Goal: Task Accomplishment & Management: Manage account settings

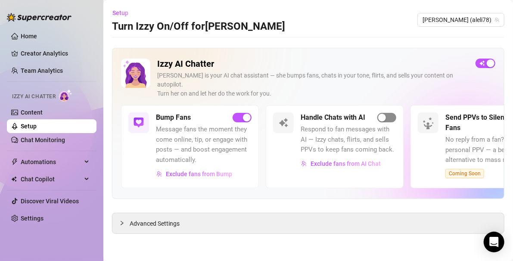
click at [384, 114] on div "button" at bounding box center [382, 118] width 8 height 8
click at [23, 33] on link "Home" at bounding box center [29, 36] width 16 height 7
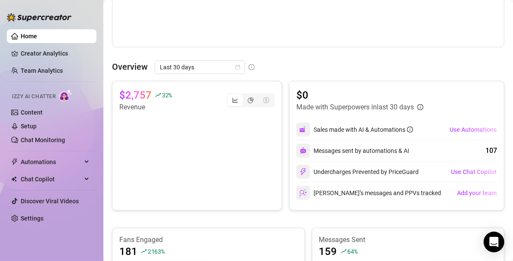
scroll to position [318, 0]
click at [36, 55] on link "Creator Analytics" at bounding box center [55, 54] width 69 height 14
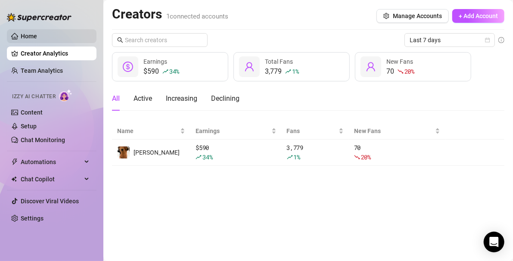
click at [30, 39] on link "Home" at bounding box center [29, 36] width 16 height 7
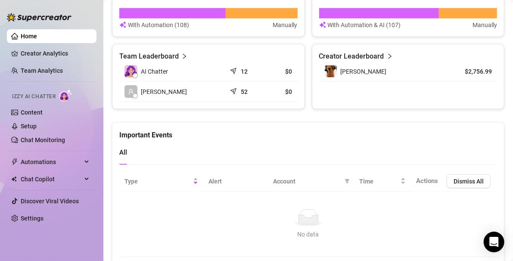
scroll to position [580, 0]
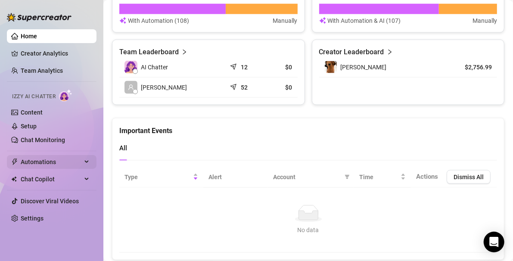
click at [59, 161] on span "Automations" at bounding box center [51, 162] width 61 height 14
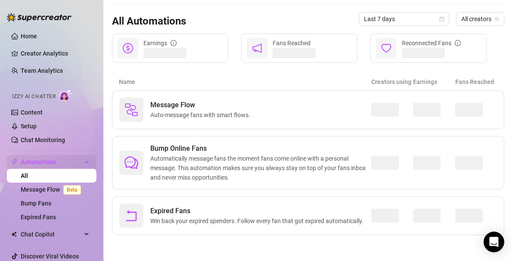
scroll to position [82, 0]
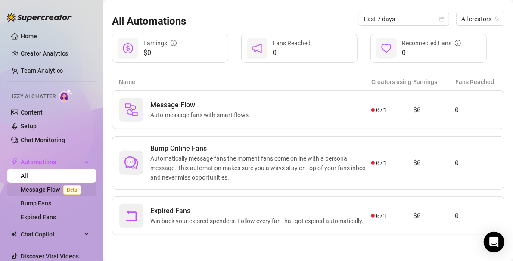
click at [40, 190] on link "Message Flow Beta" at bounding box center [53, 189] width 64 height 7
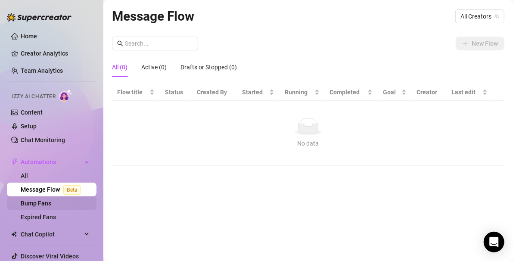
click at [41, 201] on link "Bump Fans" at bounding box center [36, 203] width 31 height 7
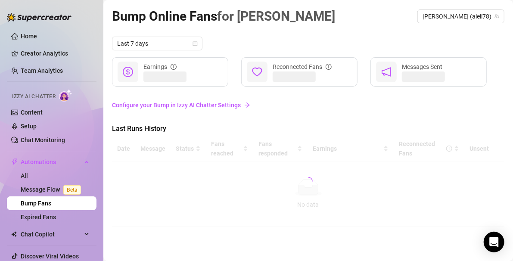
scroll to position [22, 0]
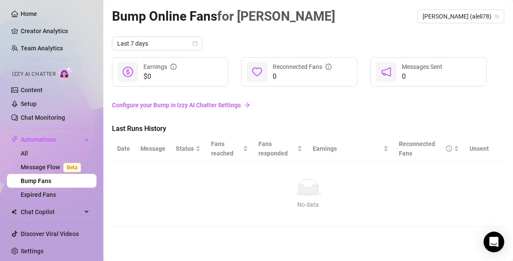
click at [219, 108] on link "Configure your Bump in Izzy AI Chatter Settings" at bounding box center [308, 104] width 393 height 9
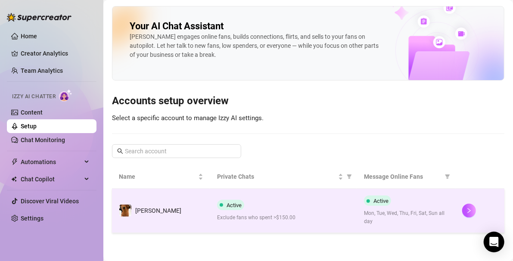
click at [212, 227] on td "Active Exclude fans who spent >$150.00" at bounding box center [283, 211] width 147 height 44
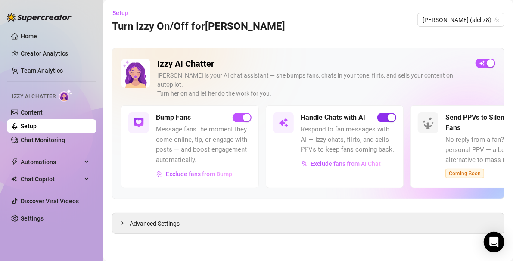
click at [385, 113] on span "button" at bounding box center [387, 117] width 19 height 9
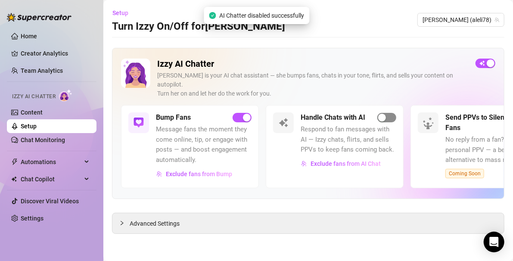
click at [389, 113] on span "button" at bounding box center [387, 117] width 19 height 9
click at [491, 62] on div "button" at bounding box center [491, 63] width 8 height 8
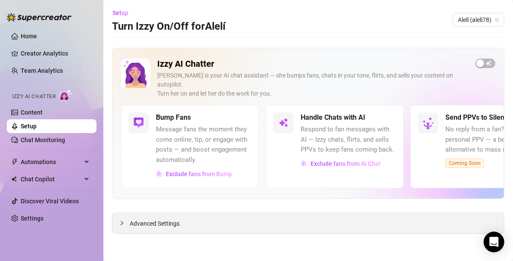
click at [151, 219] on span "Advanced Settings" at bounding box center [155, 223] width 50 height 9
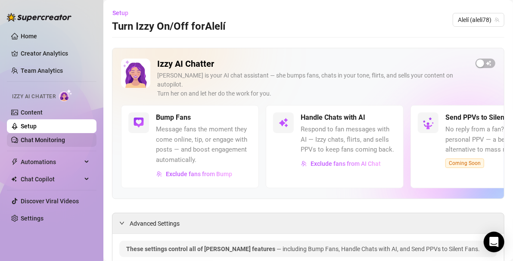
click at [37, 141] on link "Chat Monitoring" at bounding box center [43, 140] width 44 height 7
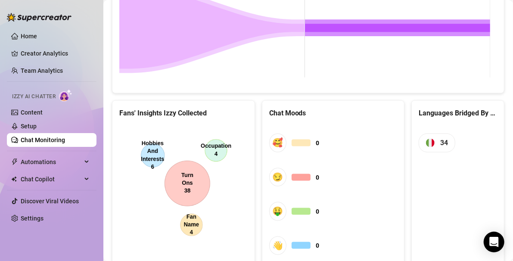
scroll to position [474, 0]
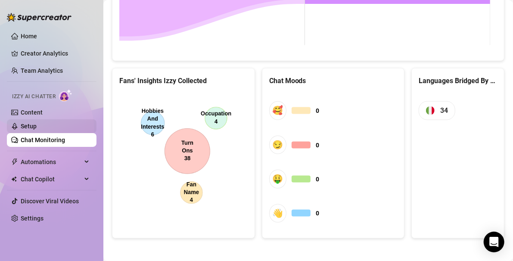
click at [21, 123] on link "Setup" at bounding box center [29, 126] width 16 height 7
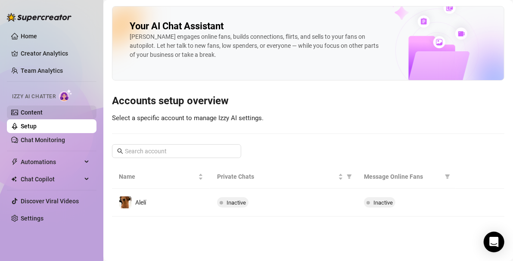
click at [38, 110] on link "Content" at bounding box center [32, 112] width 22 height 7
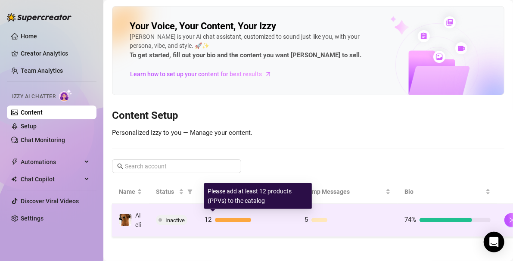
click at [243, 219] on div at bounding box center [233, 220] width 36 height 4
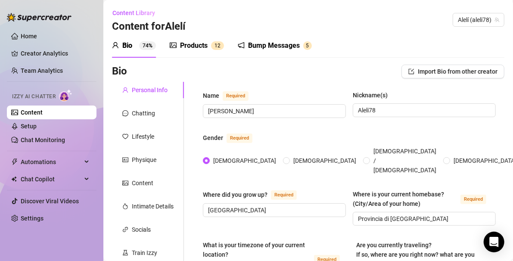
click at [269, 48] on div "Bump Messages" at bounding box center [274, 46] width 52 height 10
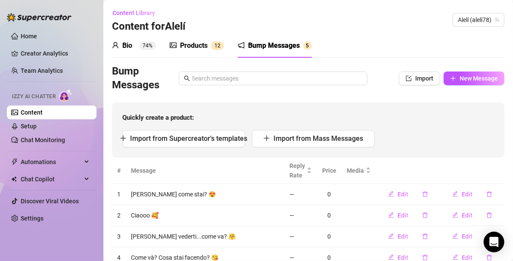
scroll to position [53, 0]
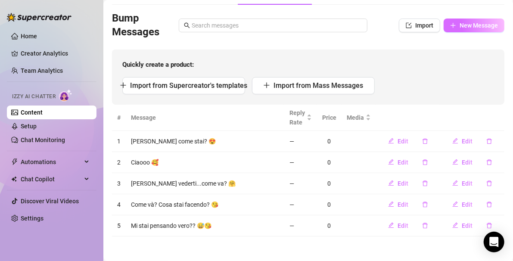
click at [473, 28] on span "New Message" at bounding box center [479, 25] width 38 height 7
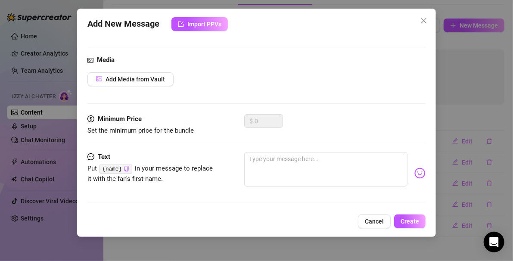
scroll to position [0, 0]
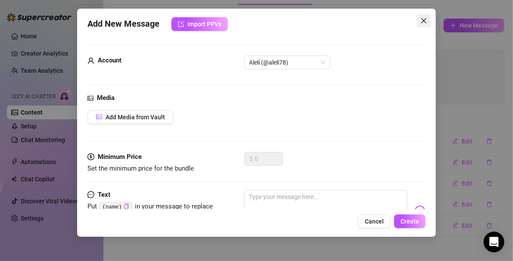
click at [423, 22] on icon "close" at bounding box center [424, 20] width 7 height 7
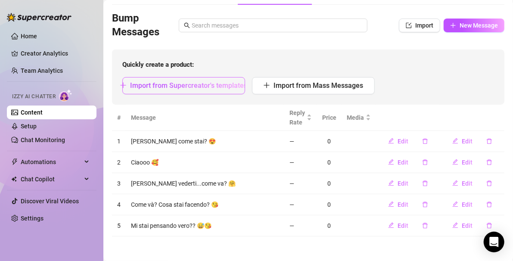
click at [201, 84] on span "Import from Supercreator's templates" at bounding box center [188, 85] width 117 height 8
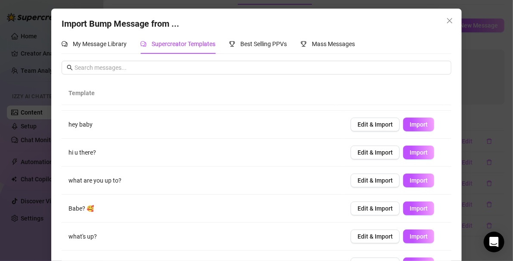
scroll to position [122, 0]
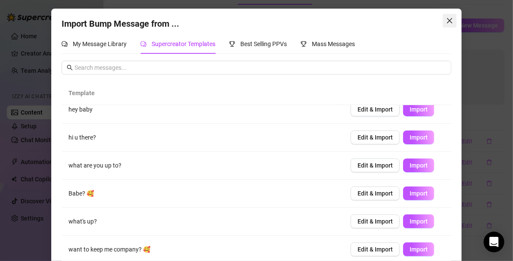
click at [448, 22] on icon "close" at bounding box center [449, 20] width 5 height 5
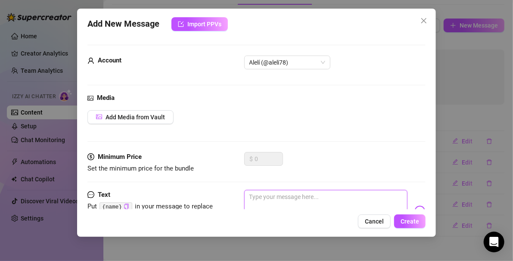
click at [259, 196] on textarea at bounding box center [326, 207] width 164 height 34
type textarea "T"
type textarea "Te"
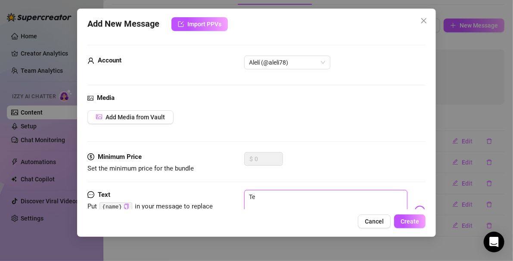
type textarea "Tes"
type textarea "Teso"
type textarea "Tesor"
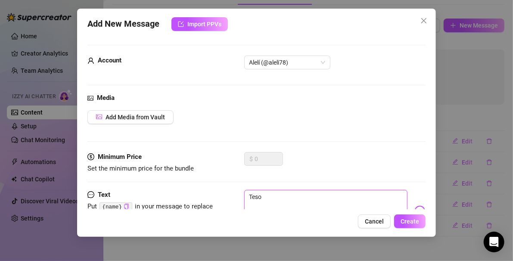
type textarea "Tesor"
type textarea "Tesoro"
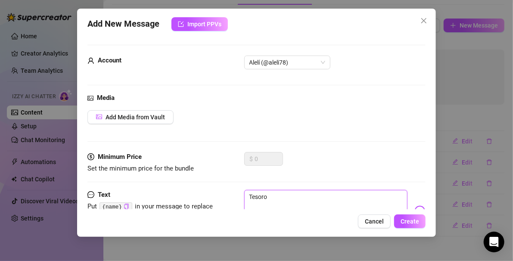
type textarea "Tesoro"
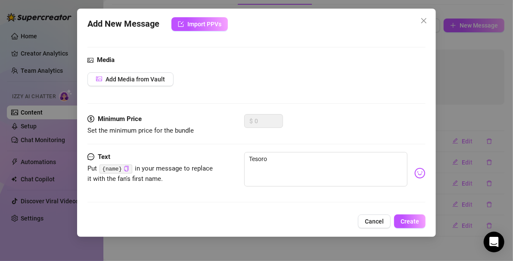
click at [413, 174] on body "Home Creator Analytics Team Analytics Izzy AI Chatter Content Setup Chat Monito…" at bounding box center [256, 130] width 513 height 261
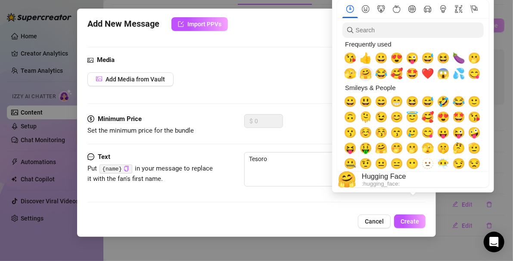
click at [366, 75] on span "🤗" at bounding box center [366, 74] width 13 height 12
type textarea "Tesoro 🤗"
click at [347, 58] on span "😘" at bounding box center [350, 58] width 13 height 12
type textarea "Tesoro 🤗😘"
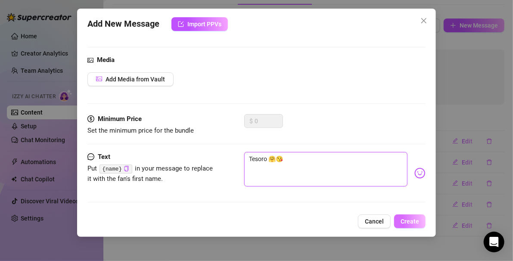
type textarea "Tesoro 🤗😘"
click at [414, 225] on span "Create" at bounding box center [410, 221] width 19 height 7
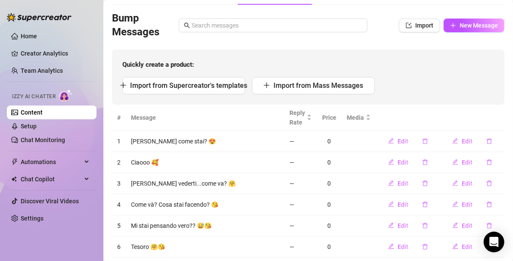
click at [42, 114] on link "Content" at bounding box center [32, 112] width 22 height 7
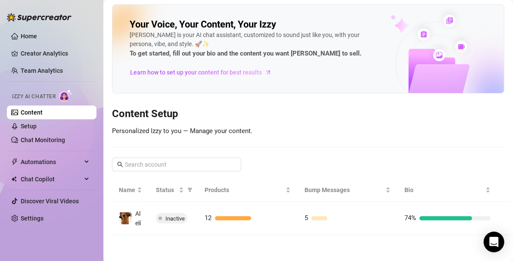
scroll to position [8, 0]
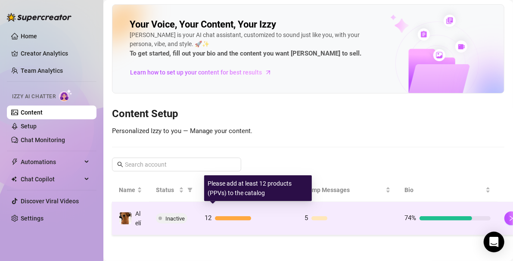
click at [231, 216] on div at bounding box center [233, 218] width 36 height 4
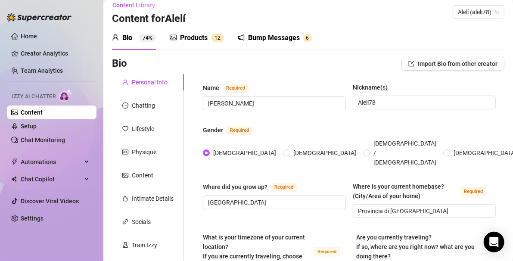
scroll to position [53, 0]
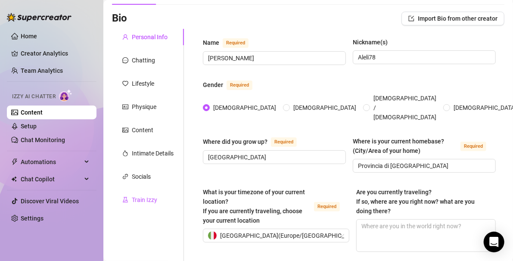
click at [144, 199] on div "Train Izzy" at bounding box center [144, 199] width 25 height 9
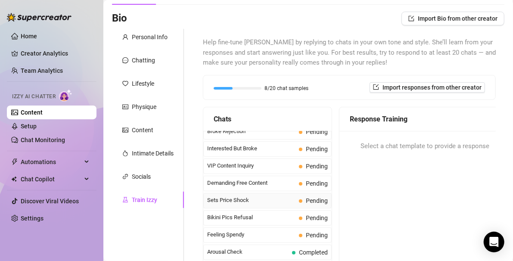
scroll to position [184, 0]
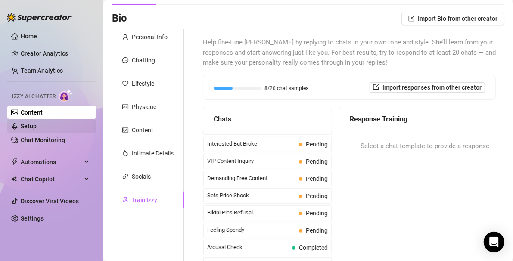
click at [37, 123] on link "Setup" at bounding box center [29, 126] width 16 height 7
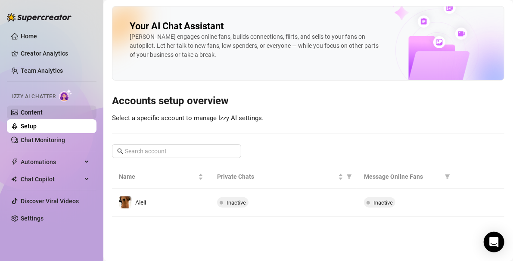
click at [43, 114] on link "Content" at bounding box center [32, 112] width 22 height 7
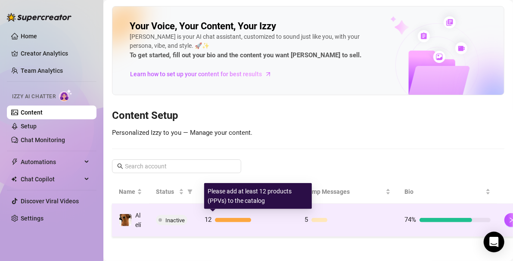
click at [219, 222] on div "12" at bounding box center [248, 220] width 86 height 10
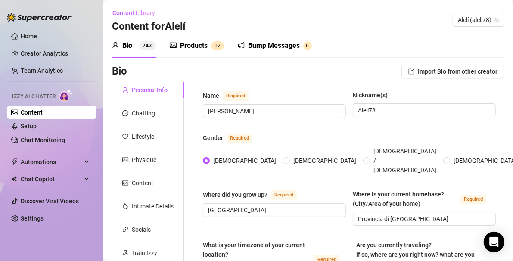
click at [193, 43] on div "Products" at bounding box center [194, 46] width 28 height 10
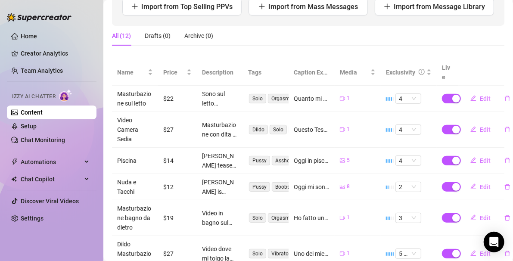
scroll to position [165, 0]
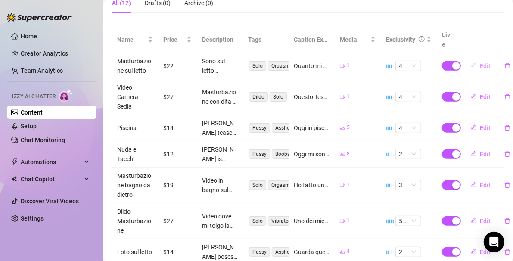
click at [481, 63] on span "Edit" at bounding box center [485, 66] width 11 height 7
type textarea "Quanto mi piace masturbarmi e mostrarmi... 🤩 Sul lettone tranquilla e [GEOGRAPH…"
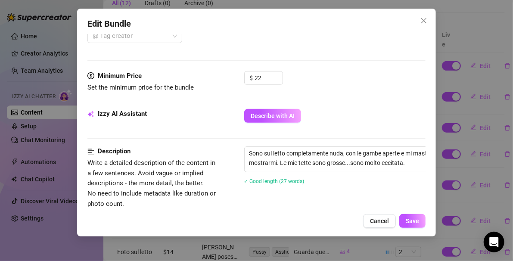
scroll to position [246, 0]
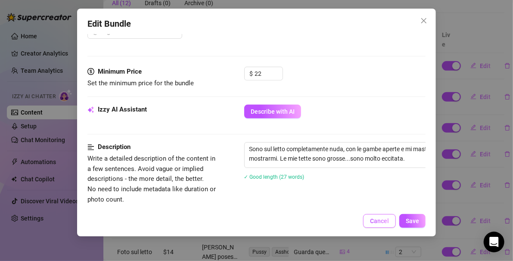
click at [378, 223] on span "Cancel" at bounding box center [379, 221] width 19 height 7
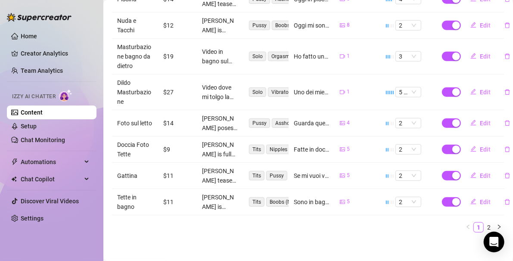
scroll to position [0, 0]
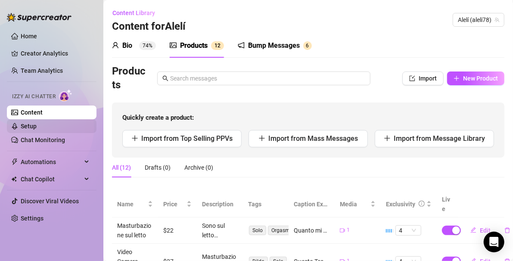
click at [27, 127] on link "Setup" at bounding box center [29, 126] width 16 height 7
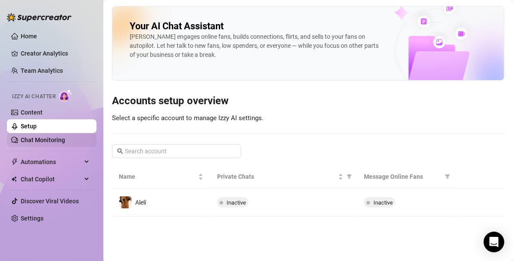
click at [31, 142] on link "Chat Monitoring" at bounding box center [43, 140] width 44 height 7
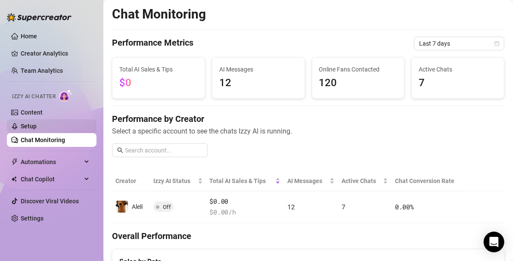
click at [37, 123] on link "Setup" at bounding box center [29, 126] width 16 height 7
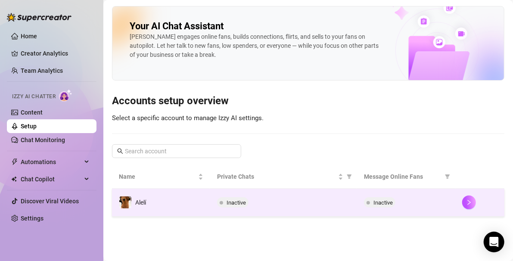
click at [273, 206] on div "Inactive" at bounding box center [284, 202] width 134 height 10
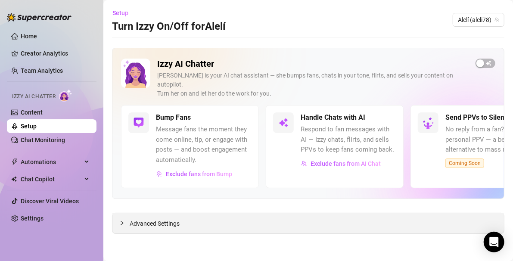
click at [259, 214] on div "Advanced Settings" at bounding box center [309, 223] width 392 height 20
click at [123, 221] on icon "collapsed" at bounding box center [121, 223] width 5 height 5
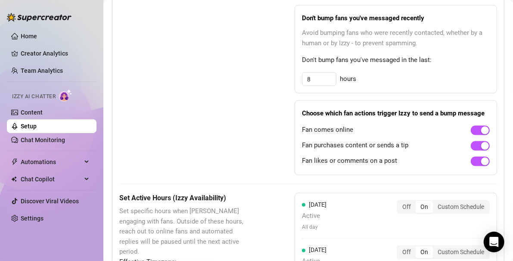
scroll to position [569, 0]
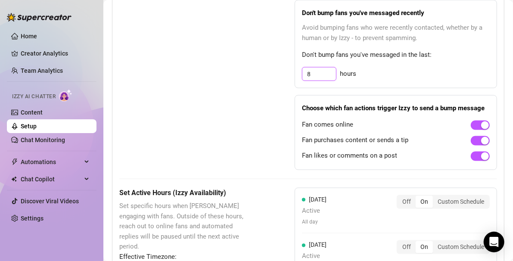
drag, startPoint x: 310, startPoint y: 64, endPoint x: 291, endPoint y: 57, distance: 20.2
click at [291, 57] on div "Bump Fans Settings Unsend Automatically Automatically unsend Bump Messages if t…" at bounding box center [308, 37] width 378 height 266
type input "12"
click at [263, 89] on div "Bump Fans Settings Unsend Automatically Automatically unsend Bump Messages if t…" at bounding box center [308, 37] width 378 height 266
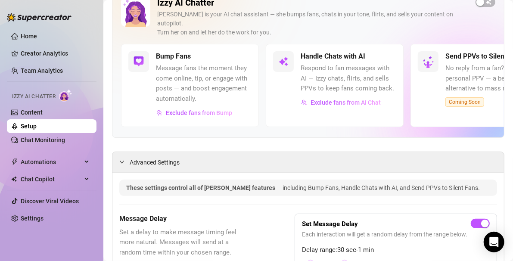
scroll to position [0, 0]
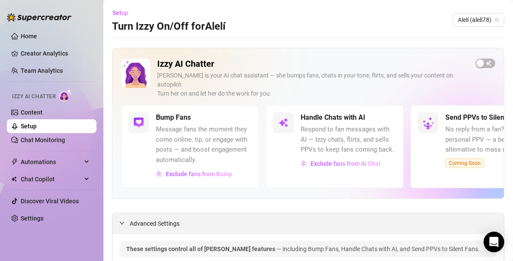
click at [126, 219] on div at bounding box center [124, 223] width 10 height 9
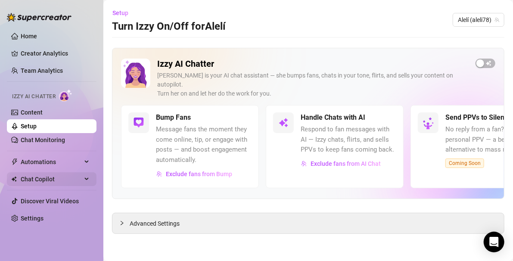
click at [50, 178] on span "Chat Copilot" at bounding box center [51, 179] width 61 height 14
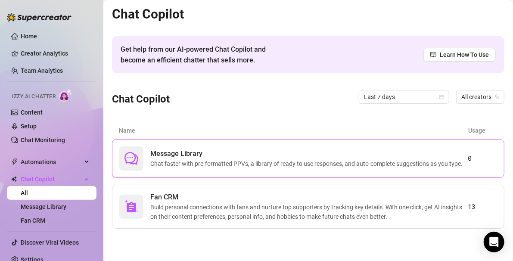
click at [190, 166] on span "Chat faster with pre-formatted PPVs, a library of ready to use responses, and a…" at bounding box center [308, 163] width 316 height 9
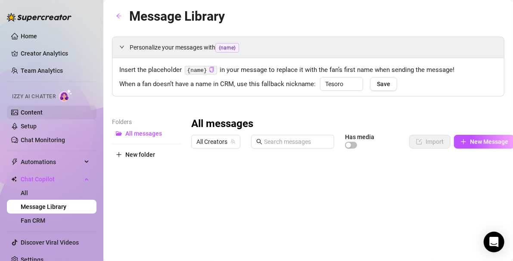
click at [38, 116] on link "Content" at bounding box center [32, 112] width 22 height 7
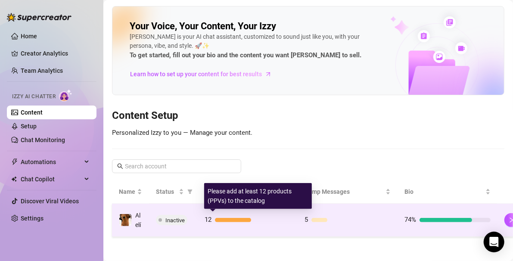
click at [240, 220] on div at bounding box center [233, 220] width 36 height 4
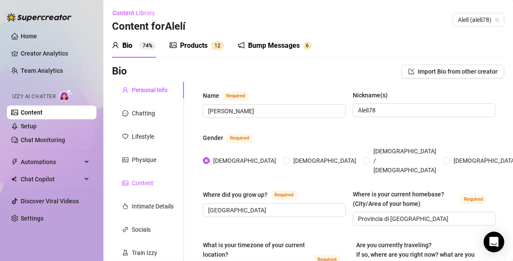
click at [136, 182] on div "Content" at bounding box center [143, 182] width 22 height 9
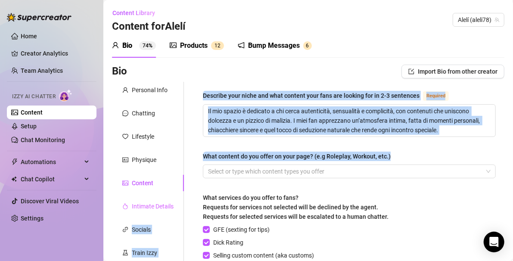
drag, startPoint x: 184, startPoint y: 183, endPoint x: 183, endPoint y: 206, distance: 23.3
click at [183, 206] on div "Personal Info Chatting Lifestyle Physique Content Intimate Details Socials Trai…" at bounding box center [308, 237] width 393 height 310
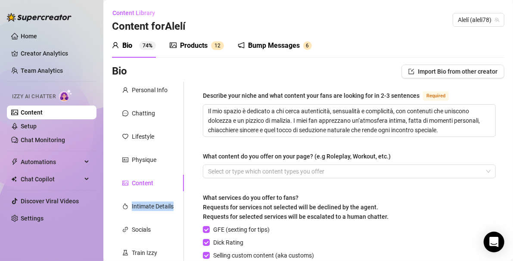
drag, startPoint x: 184, startPoint y: 189, endPoint x: 183, endPoint y: 217, distance: 28.5
click at [183, 217] on div "Personal Info Chatting Lifestyle Physique Content Intimate Details Socials Trai…" at bounding box center [148, 237] width 72 height 310
click at [106, 224] on main "Content Library Content for [PERSON_NAME] (aleli78) Bio 74% Products 1 2 Bump M…" at bounding box center [308, 233] width 410 height 467
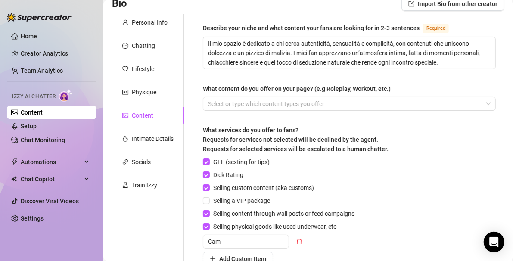
scroll to position [69, 0]
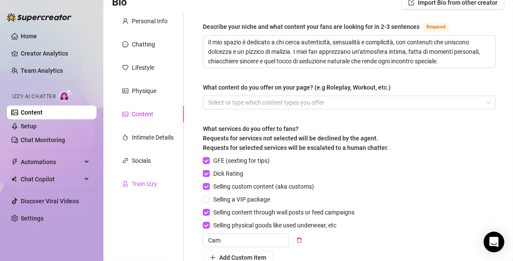
click at [154, 180] on div "Train Izzy" at bounding box center [144, 183] width 25 height 9
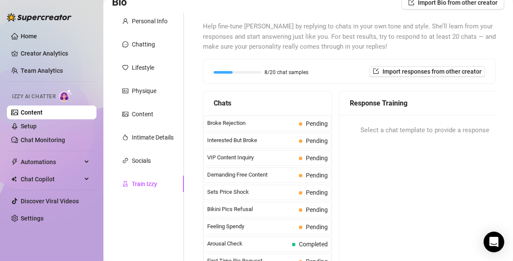
scroll to position [0, 0]
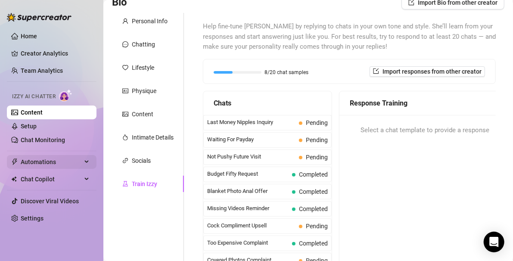
click at [39, 161] on span "Automations" at bounding box center [51, 162] width 61 height 14
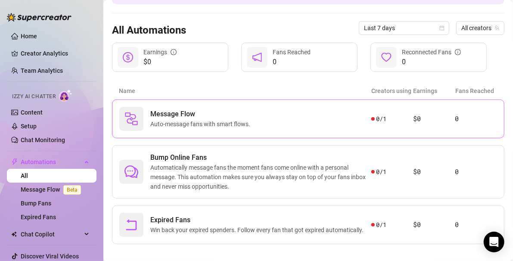
click at [194, 129] on div "Message Flow Auto-message fans with smart flows." at bounding box center [245, 119] width 252 height 24
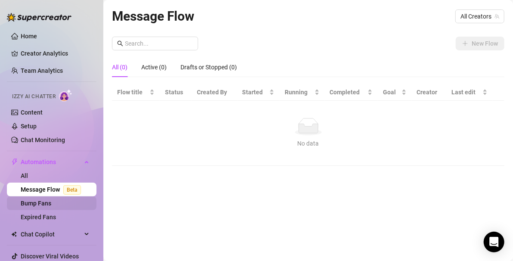
click at [21, 201] on link "Bump Fans" at bounding box center [36, 203] width 31 height 7
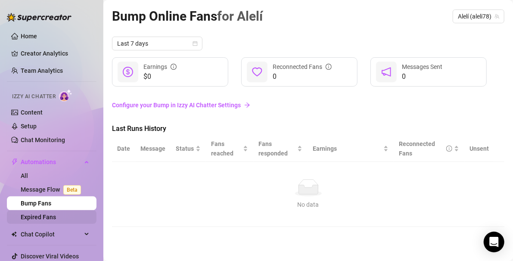
click at [26, 216] on link "Expired Fans" at bounding box center [38, 217] width 35 height 7
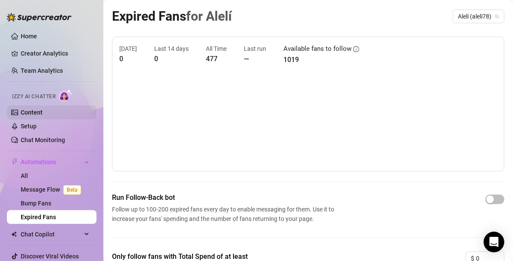
click at [31, 116] on link "Content" at bounding box center [32, 112] width 22 height 7
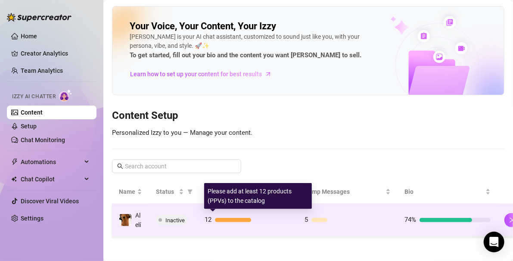
click at [230, 219] on div at bounding box center [233, 220] width 36 height 4
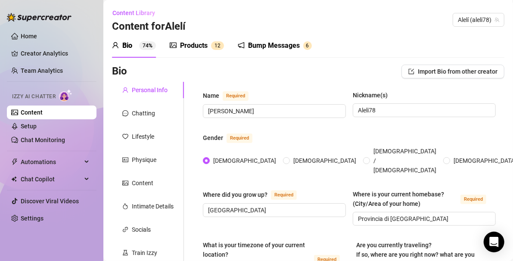
click at [208, 44] on div "Products" at bounding box center [194, 46] width 28 height 10
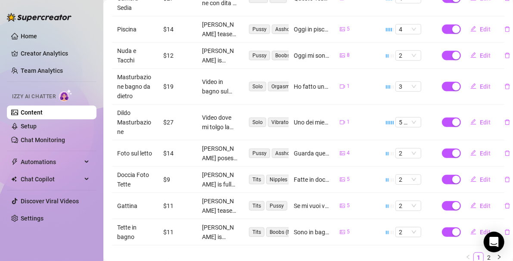
scroll to position [294, 0]
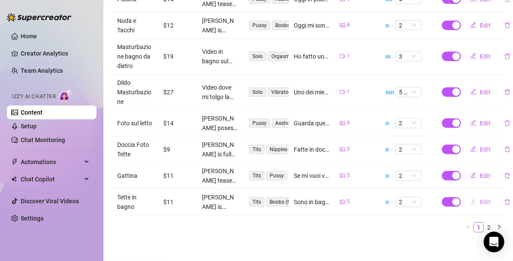
click at [481, 199] on span "Edit" at bounding box center [485, 202] width 11 height 7
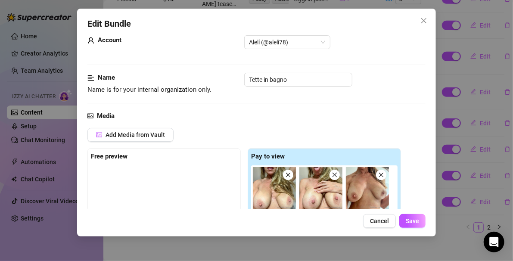
scroll to position [0, 0]
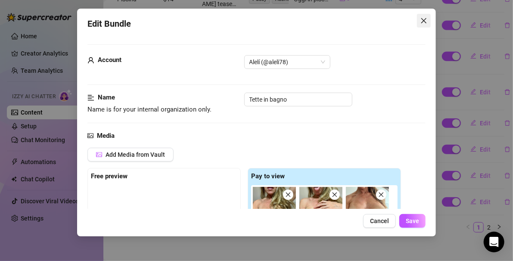
click at [422, 23] on icon "close" at bounding box center [424, 20] width 7 height 7
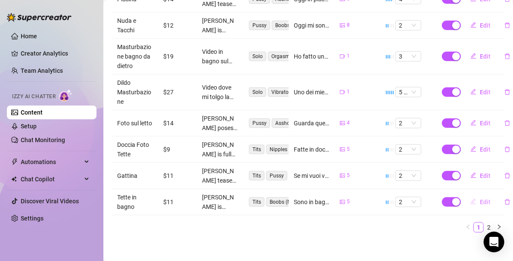
click at [481, 199] on span "Edit" at bounding box center [485, 202] width 11 height 7
type textarea "Sono in bagno e ho appena fatto la doccia...questi sono alcune foto delle mie t…"
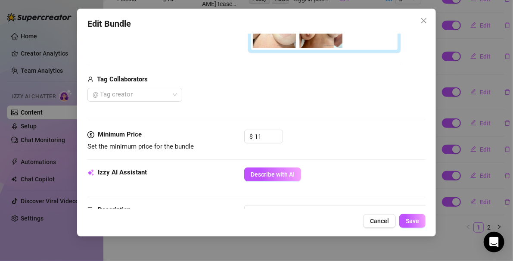
scroll to position [231, 0]
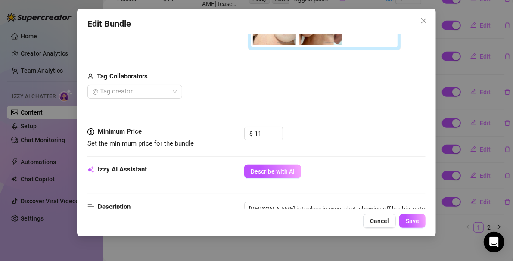
click at [92, 129] on icon "dollar" at bounding box center [91, 131] width 7 height 7
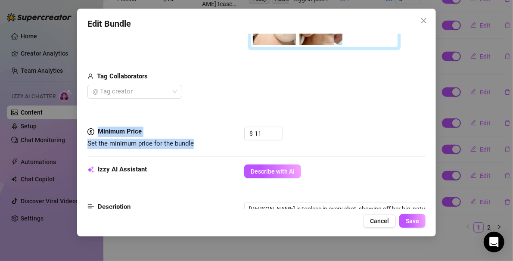
drag, startPoint x: 193, startPoint y: 145, endPoint x: 80, endPoint y: 125, distance: 115.1
click at [80, 125] on div "Edit Bundle Account Alelí (@aleli78) Name Name is for your internal organizatio…" at bounding box center [257, 123] width 360 height 228
copy form "Minimum Price Set the minimum price for the bundle"
click at [374, 219] on span "Cancel" at bounding box center [379, 221] width 19 height 7
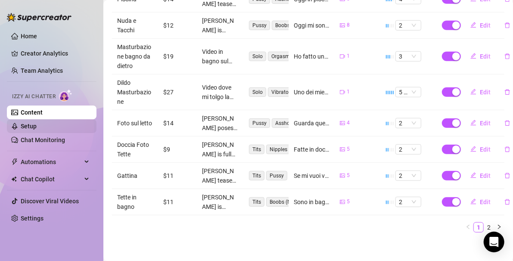
click at [26, 127] on link "Setup" at bounding box center [29, 126] width 16 height 7
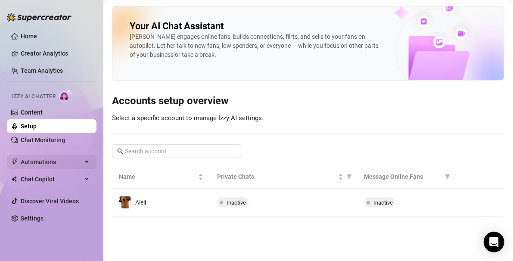
click at [35, 158] on span "Automations" at bounding box center [51, 162] width 61 height 14
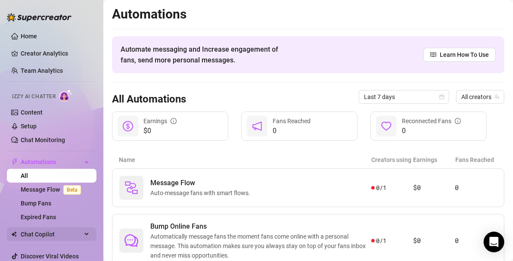
click at [41, 229] on span "Chat Copilot" at bounding box center [51, 235] width 61 height 14
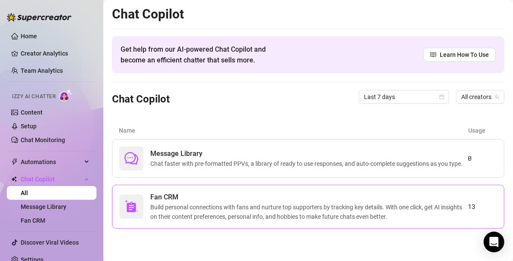
click at [212, 203] on span "Build personal connections with fans and nurture top supporters by tracking key…" at bounding box center [309, 212] width 318 height 19
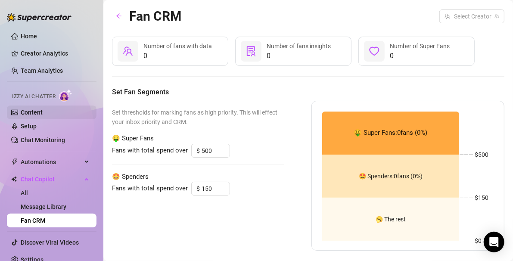
click at [43, 110] on link "Content" at bounding box center [32, 112] width 22 height 7
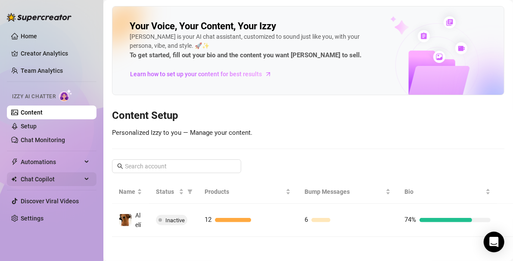
click at [28, 175] on span "Chat Copilot" at bounding box center [51, 179] width 61 height 14
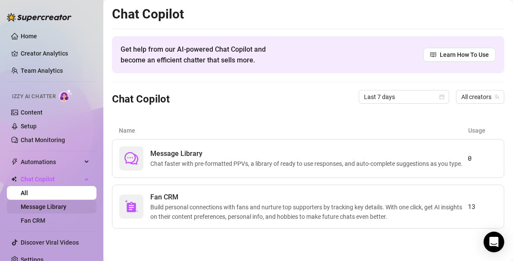
click at [31, 206] on link "Message Library" at bounding box center [44, 206] width 46 height 7
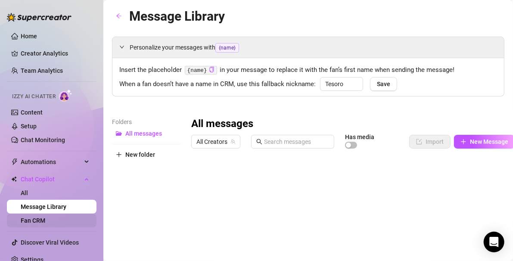
click at [30, 220] on link "Fan CRM" at bounding box center [33, 220] width 25 height 7
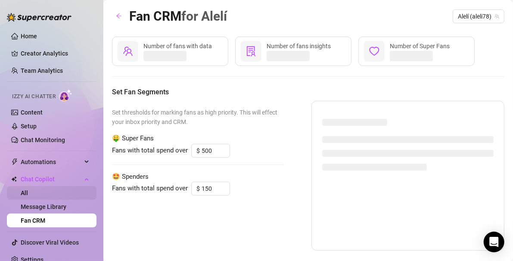
click at [28, 190] on link "All" at bounding box center [24, 193] width 7 height 7
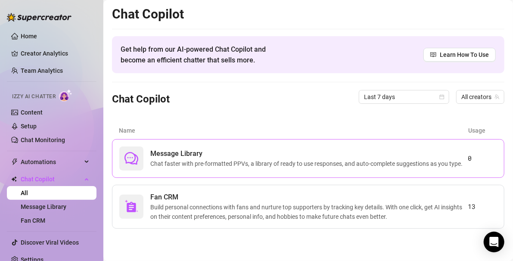
click at [191, 149] on span "Message Library" at bounding box center [308, 154] width 316 height 10
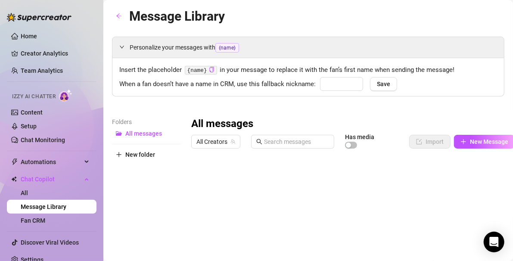
type input "Tesoro"
click at [27, 190] on link "All" at bounding box center [24, 193] width 7 height 7
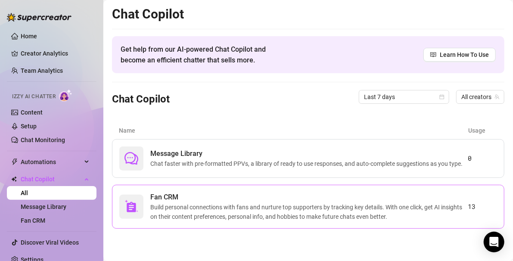
click at [184, 203] on span "Build personal connections with fans and nurture top supporters by tracking key…" at bounding box center [309, 212] width 318 height 19
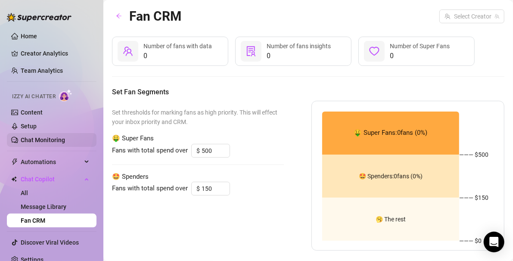
click at [31, 137] on link "Chat Monitoring" at bounding box center [43, 140] width 44 height 7
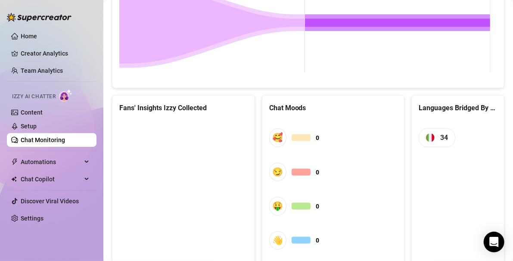
scroll to position [450, 0]
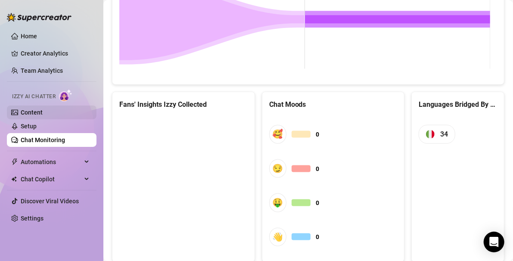
click at [28, 110] on link "Content" at bounding box center [32, 112] width 22 height 7
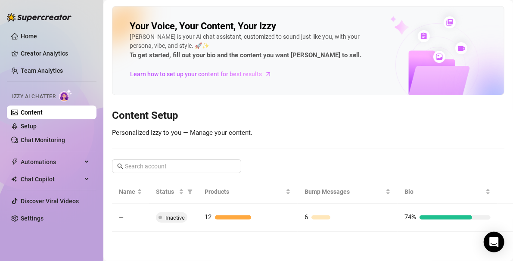
scroll to position [8, 0]
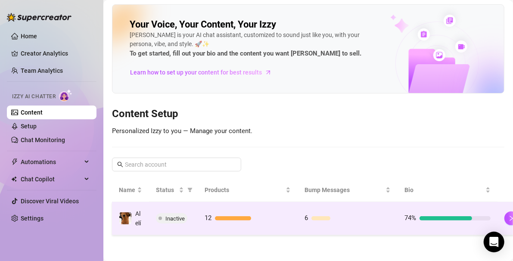
click at [178, 216] on span "Inactive" at bounding box center [175, 219] width 19 height 6
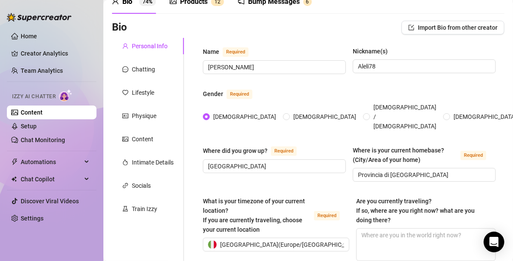
scroll to position [36, 0]
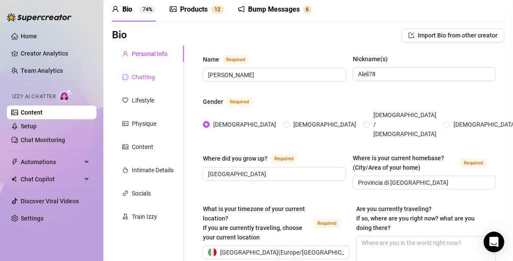
click at [138, 79] on div "Chatting" at bounding box center [143, 76] width 23 height 9
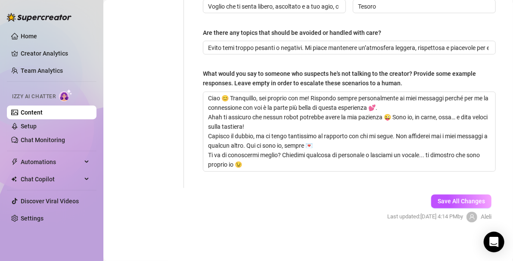
scroll to position [0, 0]
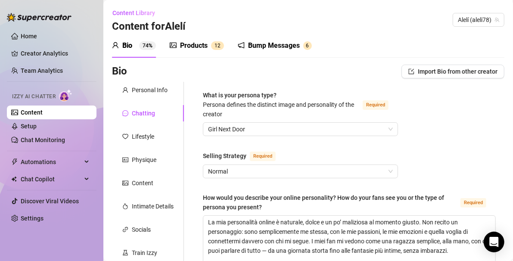
drag, startPoint x: 183, startPoint y: 110, endPoint x: 181, endPoint y: 117, distance: 7.0
click at [181, 117] on div "Chatting" at bounding box center [148, 113] width 72 height 16
click at [142, 185] on div "Content" at bounding box center [143, 182] width 22 height 9
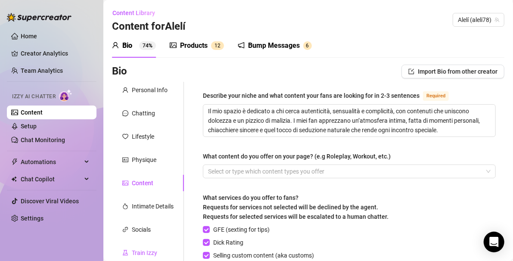
click at [156, 252] on div "Train Izzy" at bounding box center [144, 252] width 25 height 9
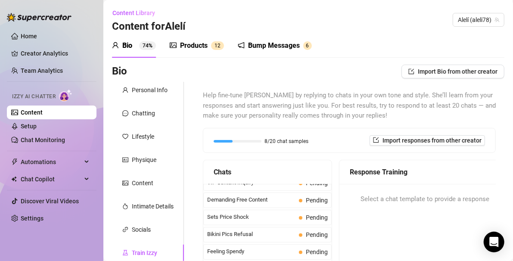
scroll to position [219, 0]
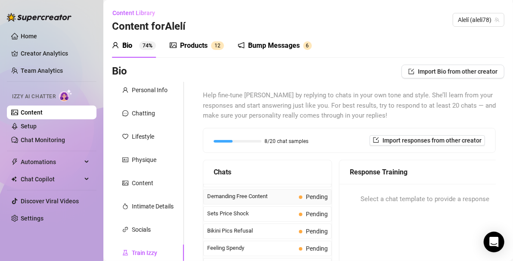
click at [223, 201] on span "Demanding Free Content" at bounding box center [251, 196] width 88 height 9
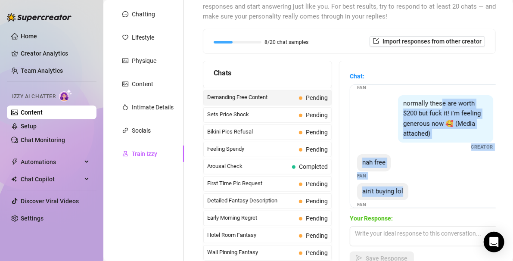
scroll to position [103, 0]
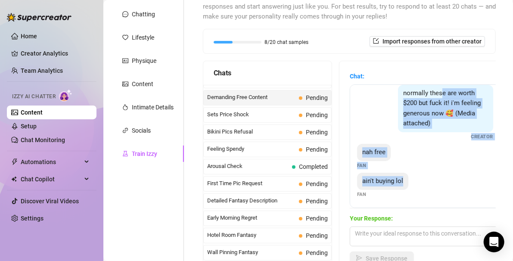
drag, startPoint x: 439, startPoint y: 194, endPoint x: 448, endPoint y: 172, distance: 23.9
click at [448, 172] on div "i was promised nudes for this Fan nudes or at least topless Fan give me smth go…" at bounding box center [425, 146] width 151 height 124
click at [448, 173] on div "ain't buying lol Fan" at bounding box center [425, 185] width 136 height 25
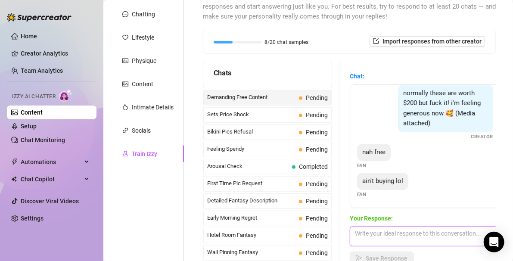
click at [372, 239] on textarea at bounding box center [425, 237] width 151 height 20
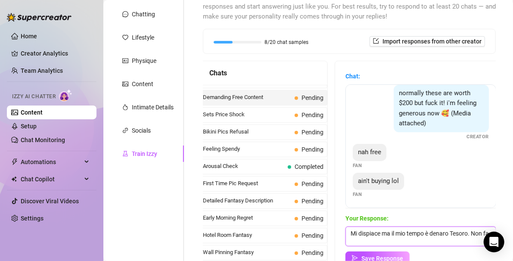
scroll to position [0, 0]
type textarea "Mi dispiace ma il mio tempo è denaro Tesoro. Non faccio regali."
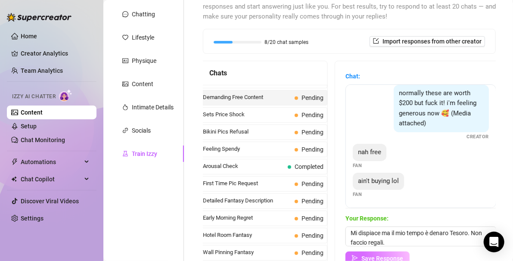
click at [388, 255] on span "Save Response" at bounding box center [383, 258] width 42 height 7
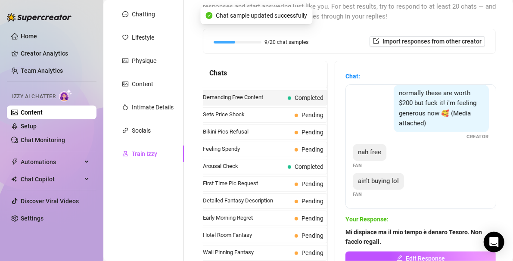
scroll to position [103, 0]
click at [234, 185] on span "First Time Pic Request" at bounding box center [247, 183] width 88 height 9
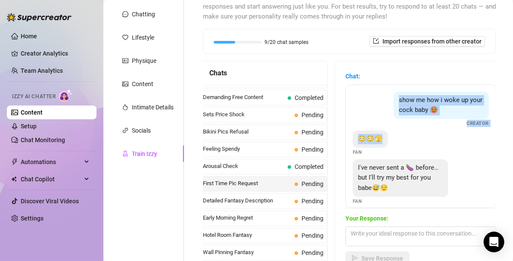
drag, startPoint x: 410, startPoint y: 142, endPoint x: 408, endPoint y: 56, distance: 86.2
click at [408, 56] on div "Help fine-tune [PERSON_NAME] by replying to chats in your own tone and style. S…" at bounding box center [349, 133] width 293 height 285
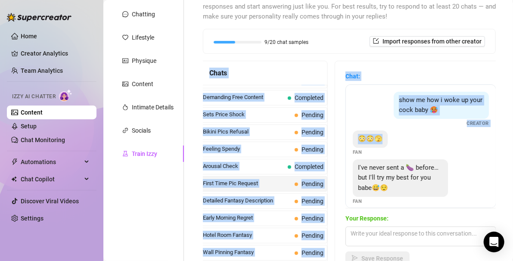
click at [363, 106] on div "show me how i woke up your cock baby 🥵 Creator" at bounding box center [421, 109] width 136 height 35
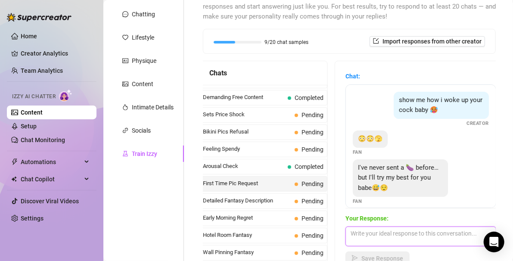
click at [373, 232] on textarea at bounding box center [421, 237] width 151 height 20
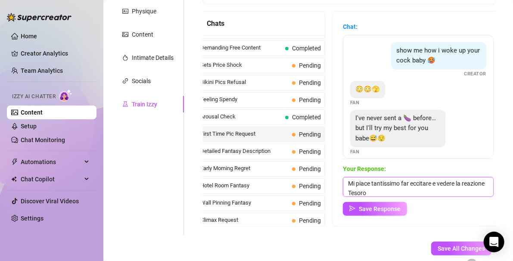
scroll to position [151, 0]
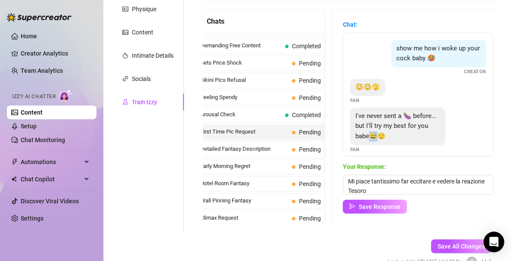
click at [395, 136] on span "I've never sent a 🍆 before… but I'll try my best for you babe😅😌" at bounding box center [396, 126] width 81 height 28
copy span "😌"
click at [394, 188] on textarea "Mi piace tantissimo far eccitare e vedere la reazione Tesoro" at bounding box center [418, 185] width 151 height 20
paste textarea "😅"
drag, startPoint x: 411, startPoint y: 117, endPoint x: 403, endPoint y: 113, distance: 8.7
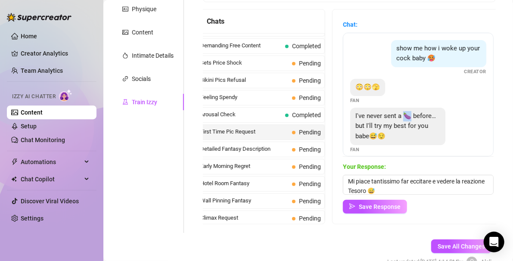
click at [403, 113] on span "I've never sent a 🍆 before… but I'll try my best for you babe😅😌" at bounding box center [396, 126] width 81 height 28
copy span "🍆"
click at [393, 188] on textarea "Mi piace tantissimo far eccitare e vedere la reazione Tesoro 😅" at bounding box center [418, 185] width 151 height 20
paste textarea
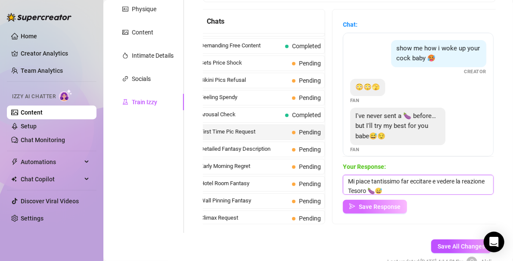
type textarea "Mi piace tantissimo far eccitare e vedere la reazione Tesoro 🍆😅"
click at [369, 208] on span "Save Response" at bounding box center [380, 206] width 42 height 7
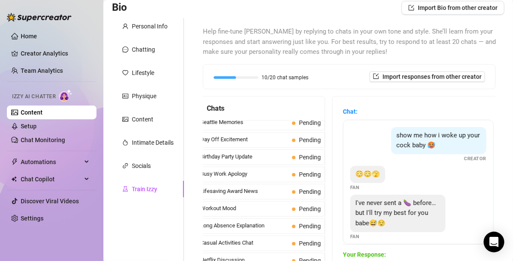
scroll to position [66, 0]
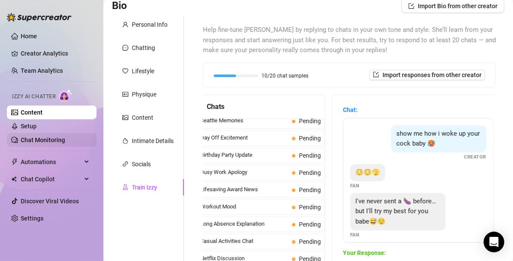
click at [51, 144] on link "Chat Monitoring" at bounding box center [43, 140] width 44 height 7
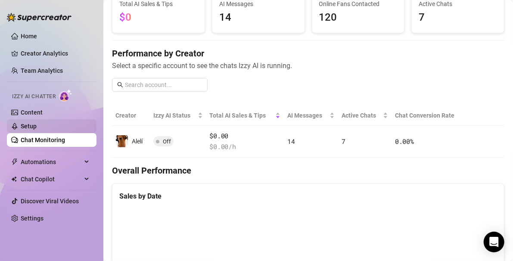
click at [31, 125] on link "Setup" at bounding box center [29, 126] width 16 height 7
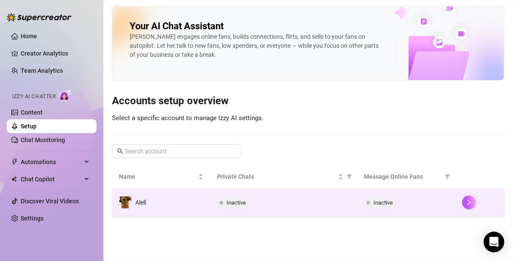
click at [166, 207] on td "Alelí" at bounding box center [161, 203] width 98 height 28
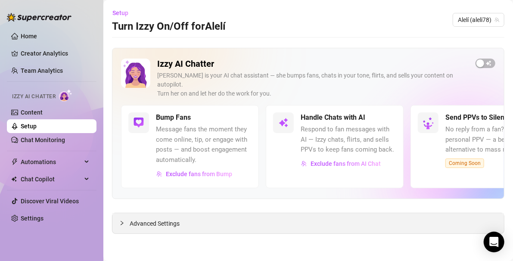
click at [158, 219] on span "Advanced Settings" at bounding box center [155, 223] width 50 height 9
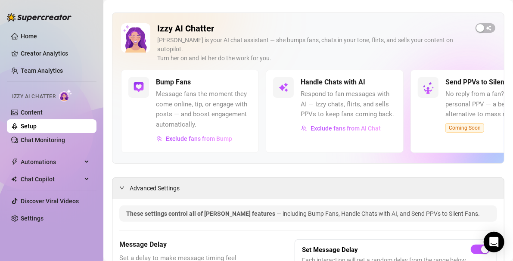
scroll to position [33, 0]
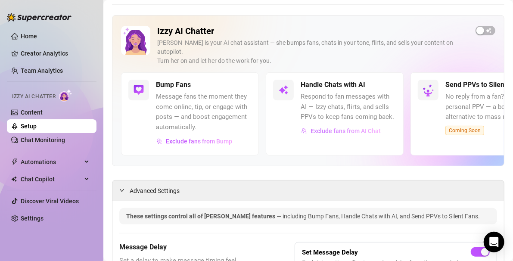
click at [325, 128] on span "Exclude fans from AI Chat" at bounding box center [346, 131] width 70 height 7
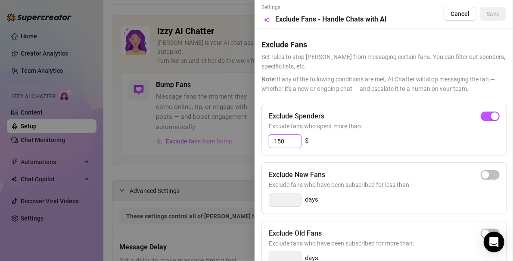
click at [288, 140] on input "150" at bounding box center [285, 141] width 32 height 13
type input "100"
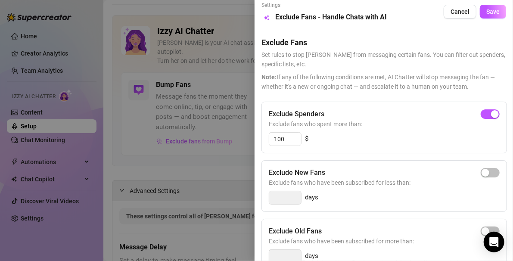
scroll to position [0, 0]
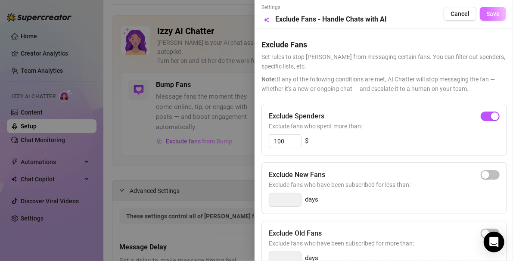
click at [480, 19] on button "Save" at bounding box center [493, 14] width 26 height 14
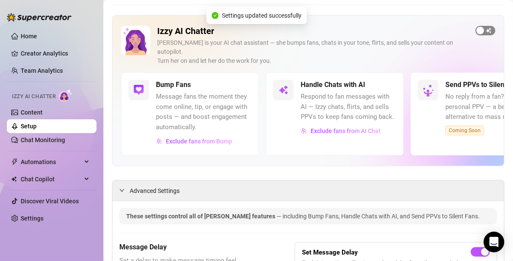
click at [482, 31] on span "button" at bounding box center [486, 30] width 20 height 9
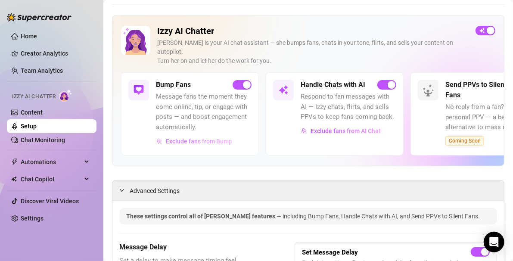
click at [191, 138] on span "Exclude fans from Bump" at bounding box center [199, 141] width 66 height 7
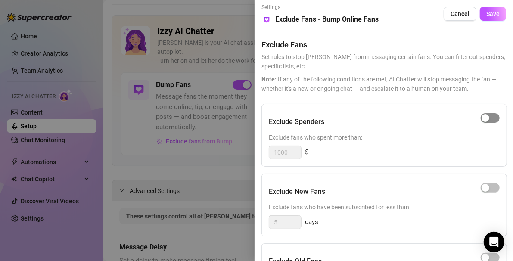
click at [486, 120] on div "button" at bounding box center [486, 118] width 8 height 8
drag, startPoint x: 289, startPoint y: 156, endPoint x: 268, endPoint y: 151, distance: 22.2
click at [268, 151] on div "Exclude Spenders Exclude fans who spent more than: 1000 $" at bounding box center [385, 135] width 246 height 63
type input "150"
click at [415, 164] on div "Exclude Spenders Exclude fans who spent more than: 150 $" at bounding box center [385, 135] width 246 height 63
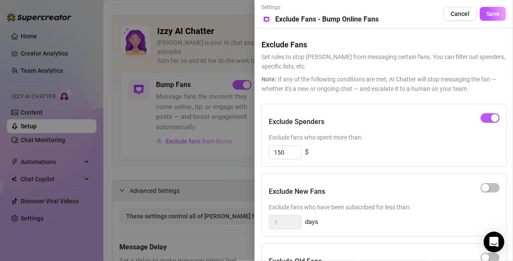
click at [388, 213] on div "Exclude New Fans Exclude fans who have been subscribed for less than: 5 days" at bounding box center [385, 205] width 246 height 63
click at [320, 187] on h5 "Exclude New Fans" at bounding box center [297, 192] width 56 height 10
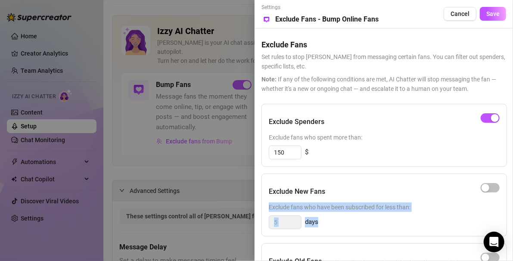
drag, startPoint x: 326, startPoint y: 193, endPoint x: 346, endPoint y: 217, distance: 31.5
click at [346, 217] on div "Exclude New Fans Exclude fans who have been subscribed for less than: 5 days" at bounding box center [385, 205] width 246 height 63
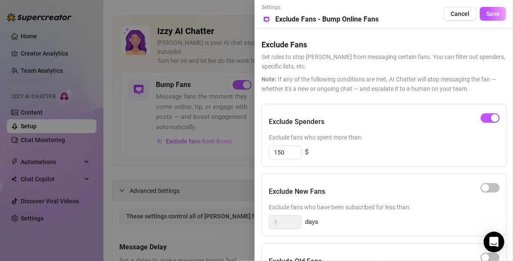
click at [340, 145] on div "Exclude Spenders Exclude fans who spent more than: 150 $" at bounding box center [385, 135] width 246 height 63
drag, startPoint x: 482, startPoint y: 220, endPoint x: 388, endPoint y: 243, distance: 97.2
click at [388, 243] on div "Exclude Spenders Exclude fans who spent more than: 150 $ Exclude New Fans Exclu…" at bounding box center [384, 246] width 245 height 285
click at [491, 8] on button "Save" at bounding box center [493, 14] width 26 height 14
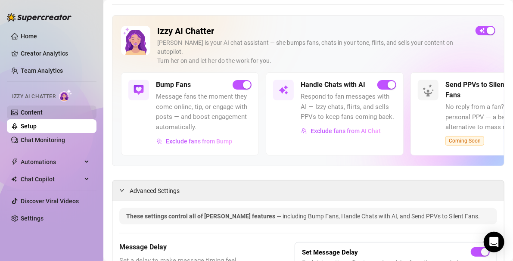
click at [40, 116] on link "Content" at bounding box center [32, 112] width 22 height 7
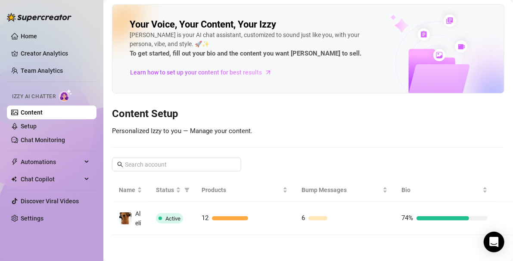
scroll to position [8, 0]
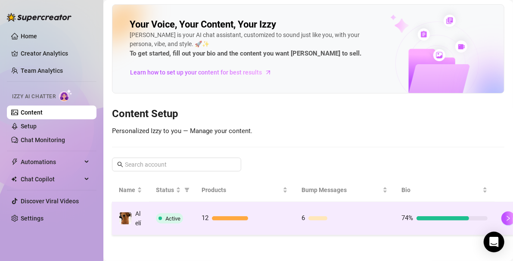
click at [421, 203] on td "74%" at bounding box center [445, 218] width 100 height 33
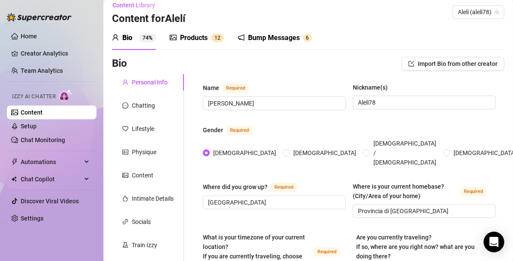
scroll to position [33, 0]
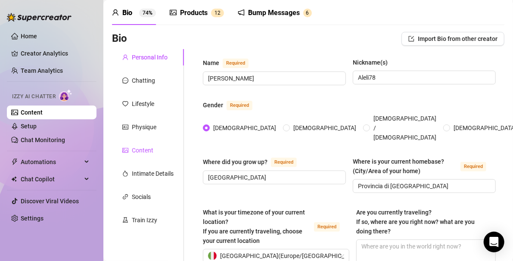
click at [145, 154] on div "Content" at bounding box center [143, 150] width 22 height 9
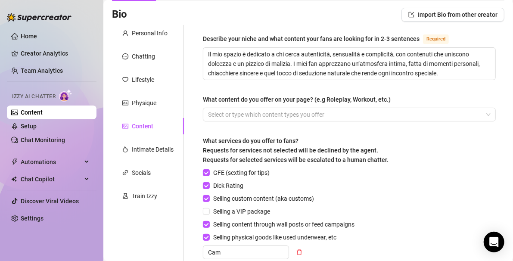
scroll to position [35, 0]
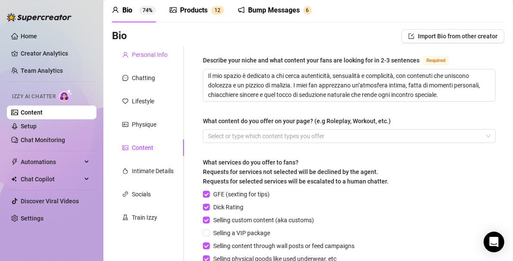
click at [141, 56] on div "Personal Info" at bounding box center [150, 54] width 36 height 9
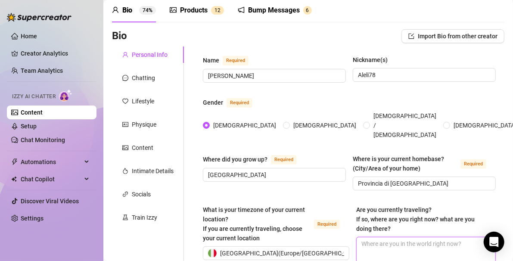
click at [364, 238] on textarea "Are you currently traveling? If so, where are you right now? what are you doing…" at bounding box center [426, 254] width 139 height 32
paste textarea "Sono stata in [GEOGRAPHIC_DATA] a giugno...quindi vacanze già fatte e passate 😅"
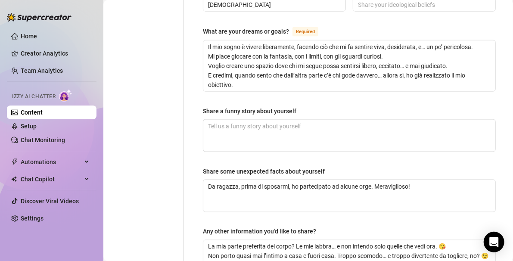
scroll to position [662, 0]
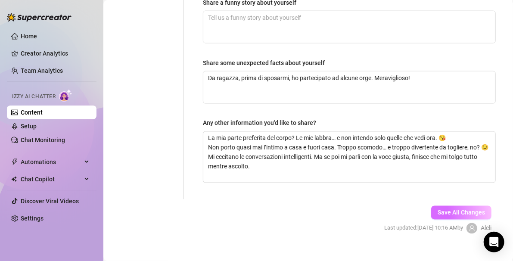
type textarea "Sono stata in [GEOGRAPHIC_DATA] a giugno...quindi vacanze già fatte e passate 😅"
click at [446, 210] on span "Save All Changes" at bounding box center [461, 213] width 47 height 7
